Goal: Check status

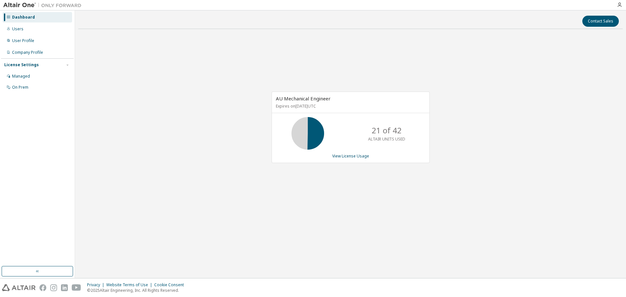
click at [190, 155] on div "AU Mechanical Engineer Expires on [DATE] UTC 21 of 42 ALTAIR UNITS USED View Li…" at bounding box center [350, 130] width 544 height 193
click at [260, 102] on div "AU Mechanical Engineer Expires on [DATE] UTC 21 of 42 ALTAIR UNITS USED View Li…" at bounding box center [350, 130] width 544 height 193
click at [260, 98] on div "AU Mechanical Engineer Expires on [DATE] UTC 21 of 42 ALTAIR UNITS USED View Li…" at bounding box center [350, 130] width 544 height 193
click at [276, 80] on div "AU Mechanical Engineer Expires on [DATE] UTC 21 of 42 ALTAIR UNITS USED View Li…" at bounding box center [350, 130] width 544 height 193
